Goal: Information Seeking & Learning: Learn about a topic

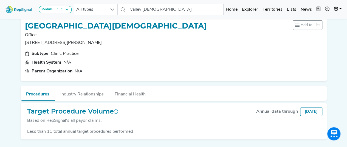
scroll to position [24, 0]
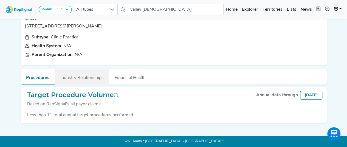
click at [71, 78] on button "Industry Relationships" at bounding box center [82, 76] width 54 height 15
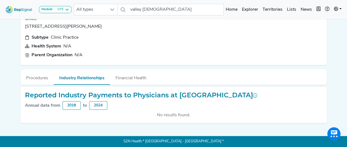
click at [45, 84] on div "[GEOGRAPHIC_DATA][DEMOGRAPHIC_DATA] Office [STREET_ADDRESS][PERSON_NAME], Tx Ad…" at bounding box center [173, 58] width 312 height 127
click at [41, 81] on button "Procedures" at bounding box center [37, 76] width 33 height 15
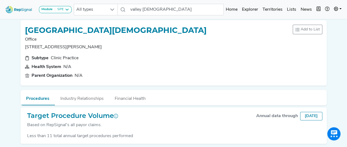
scroll to position [0, 0]
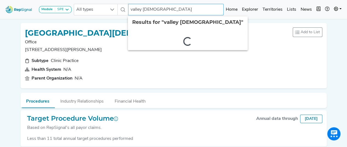
click at [158, 9] on input "valley [DEMOGRAPHIC_DATA]" at bounding box center [175, 10] width 95 height 12
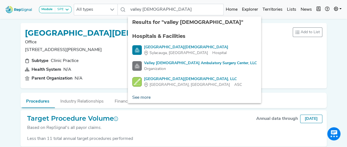
click at [146, 97] on link "See more" at bounding box center [141, 97] width 27 height 11
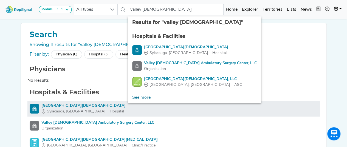
scroll to position [79, 0]
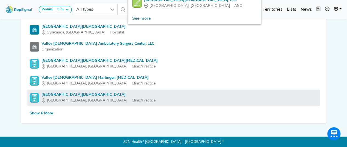
click at [67, 95] on div "[GEOGRAPHIC_DATA][DEMOGRAPHIC_DATA]" at bounding box center [98, 95] width 114 height 6
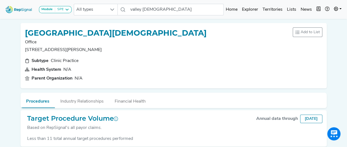
scroll to position [22, 0]
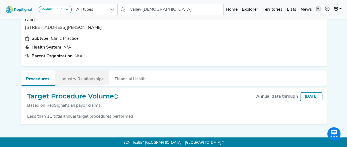
click at [90, 79] on button "Industry Relationships" at bounding box center [82, 77] width 54 height 15
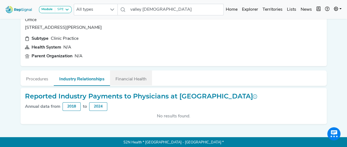
click at [121, 75] on button "Financial Health" at bounding box center [131, 77] width 42 height 15
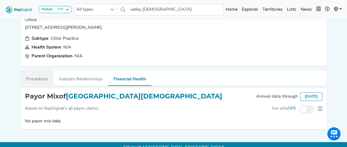
click at [45, 78] on button "Procedures" at bounding box center [37, 77] width 33 height 15
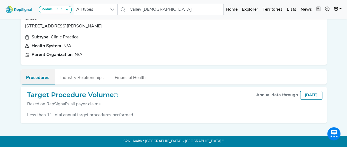
scroll to position [0, 0]
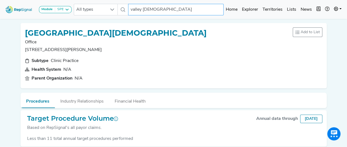
click at [167, 5] on input "valley [DEMOGRAPHIC_DATA]" at bounding box center [175, 10] width 95 height 12
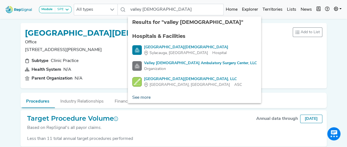
click at [140, 98] on link "See more" at bounding box center [141, 97] width 27 height 11
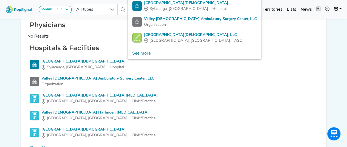
scroll to position [79, 0]
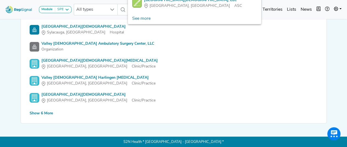
click at [44, 113] on div "Show 6 More" at bounding box center [41, 113] width 23 height 6
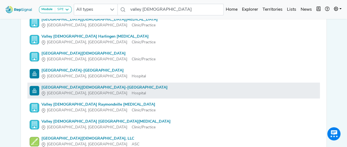
scroll to position [120, 0]
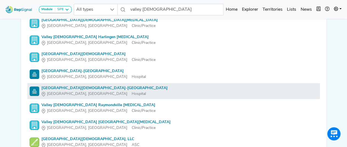
click at [87, 89] on div "[GEOGRAPHIC_DATA][DEMOGRAPHIC_DATA]-[GEOGRAPHIC_DATA]" at bounding box center [104, 88] width 126 height 6
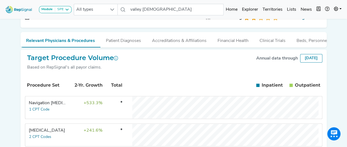
scroll to position [71, 0]
click at [123, 32] on button "Patient Diagnoses" at bounding box center [123, 39] width 46 height 15
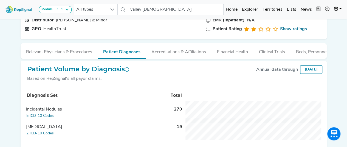
scroll to position [59, 3]
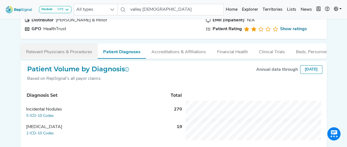
click at [75, 43] on button "Relevant Physicians & Procedures" at bounding box center [59, 50] width 77 height 15
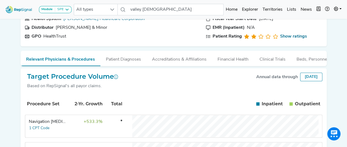
scroll to position [0, 0]
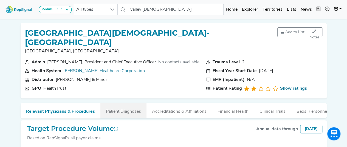
click at [121, 103] on button "Patient Diagnoses" at bounding box center [123, 110] width 46 height 15
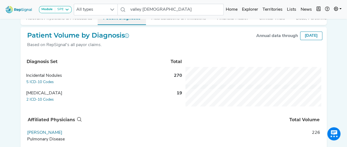
scroll to position [128, 0]
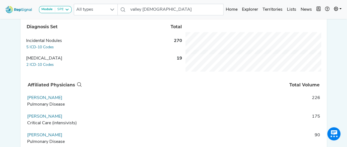
click at [310, 95] on td "226" at bounding box center [203, 103] width 240 height 16
click at [42, 96] on link "[PERSON_NAME]" at bounding box center [44, 98] width 35 height 4
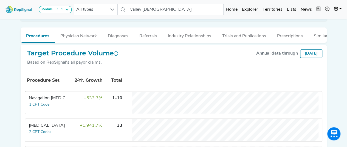
scroll to position [124, 4]
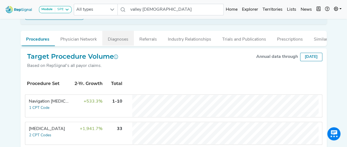
click at [114, 42] on button "Diagnoses" at bounding box center [118, 38] width 32 height 15
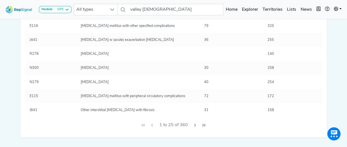
scroll to position [338, 0]
